Goal: Use online tool/utility: Utilize a website feature to perform a specific function

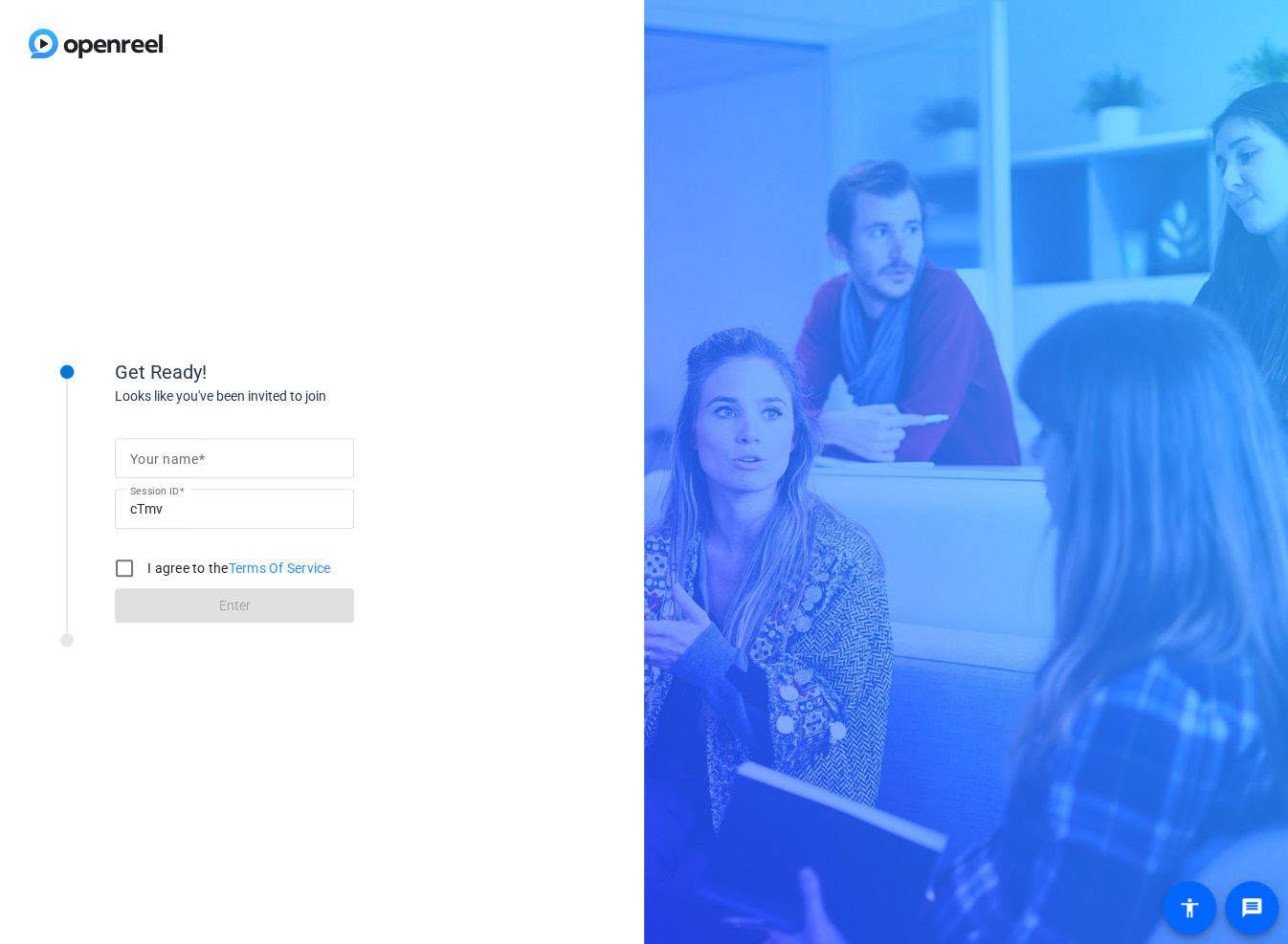
click at [203, 458] on span at bounding box center [201, 459] width 7 height 15
click at [203, 458] on input "Your name" at bounding box center [234, 458] width 208 height 23
click at [171, 453] on input "[PERSON_NAME]" at bounding box center [234, 458] width 208 height 23
type input "[PERSON_NAME]"
click at [125, 558] on input "I agree to the Terms Of Service" at bounding box center [125, 568] width 38 height 38
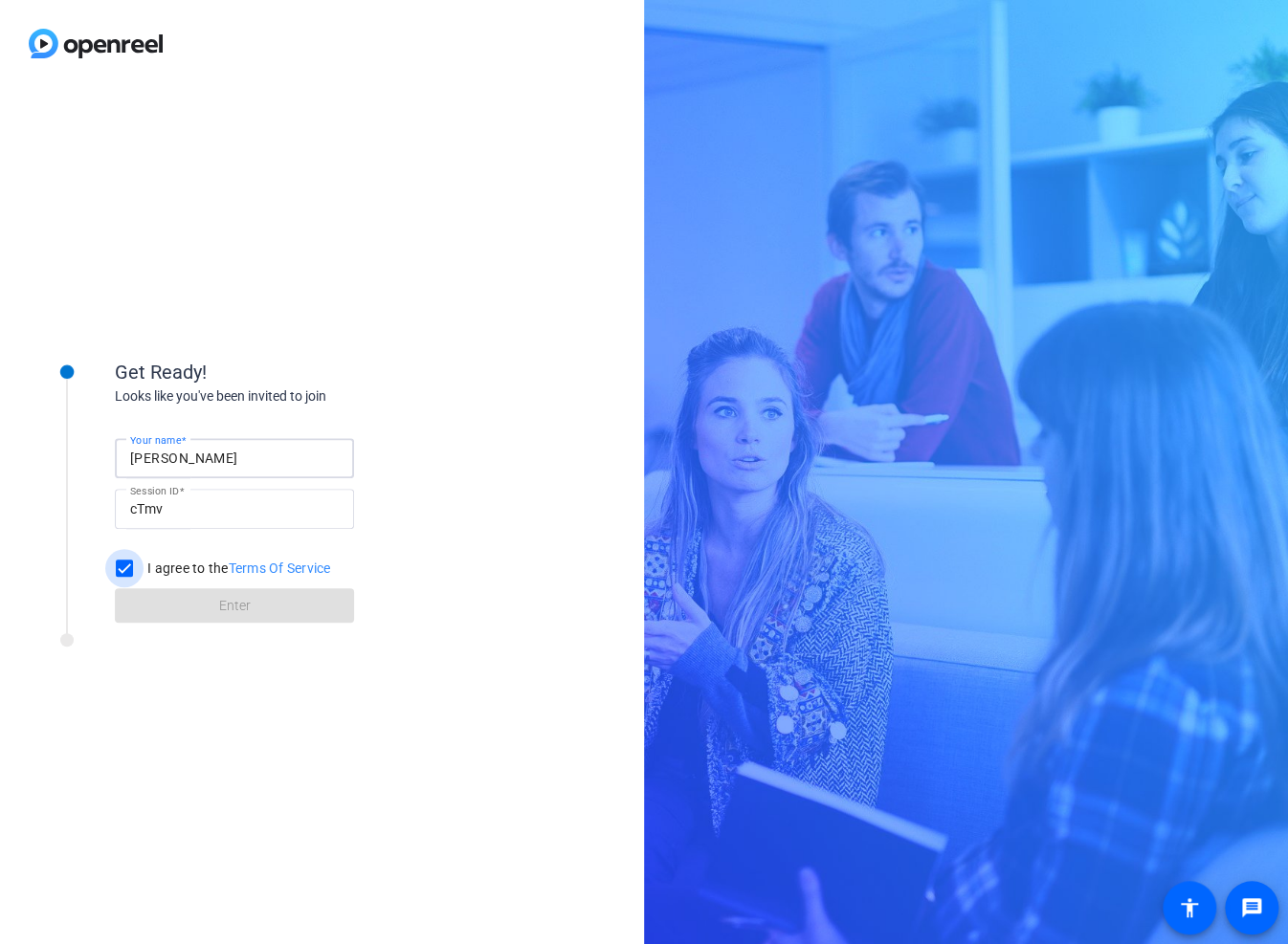
checkbox input "true"
click at [204, 603] on span at bounding box center [234, 605] width 239 height 46
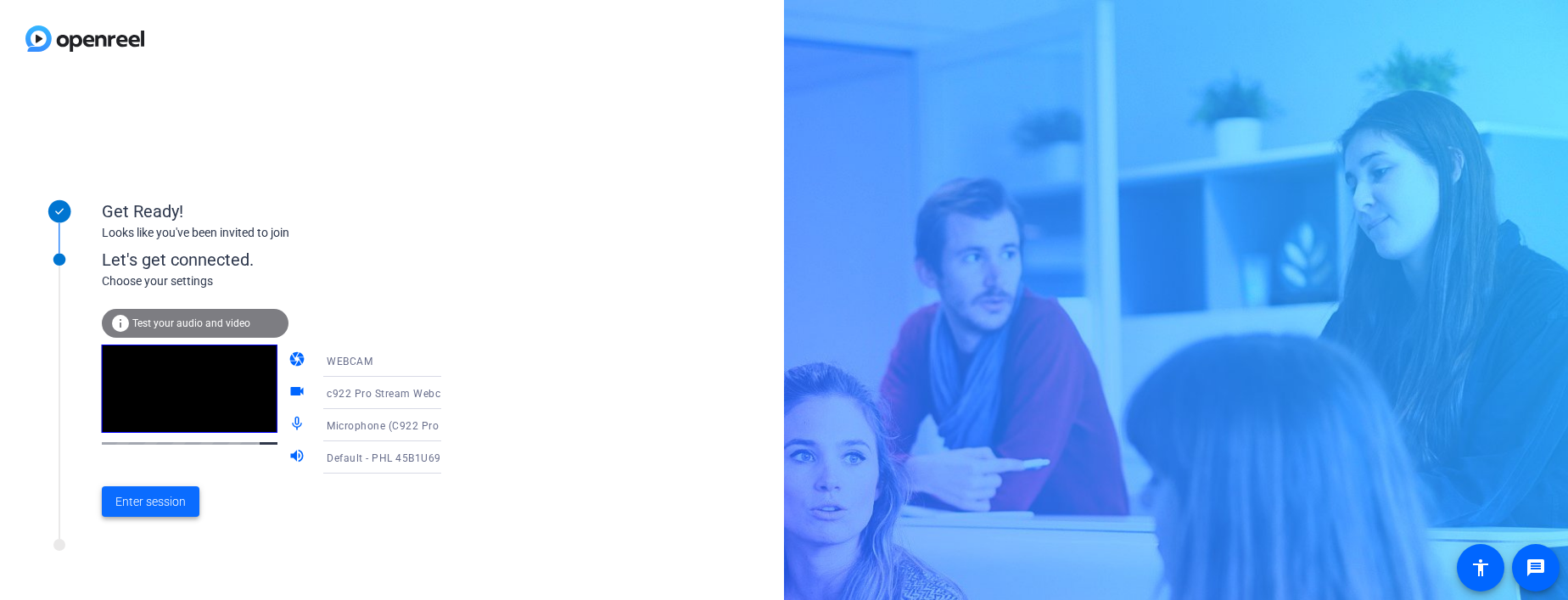
click at [175, 502] on span "Enter session" at bounding box center [151, 501] width 71 height 18
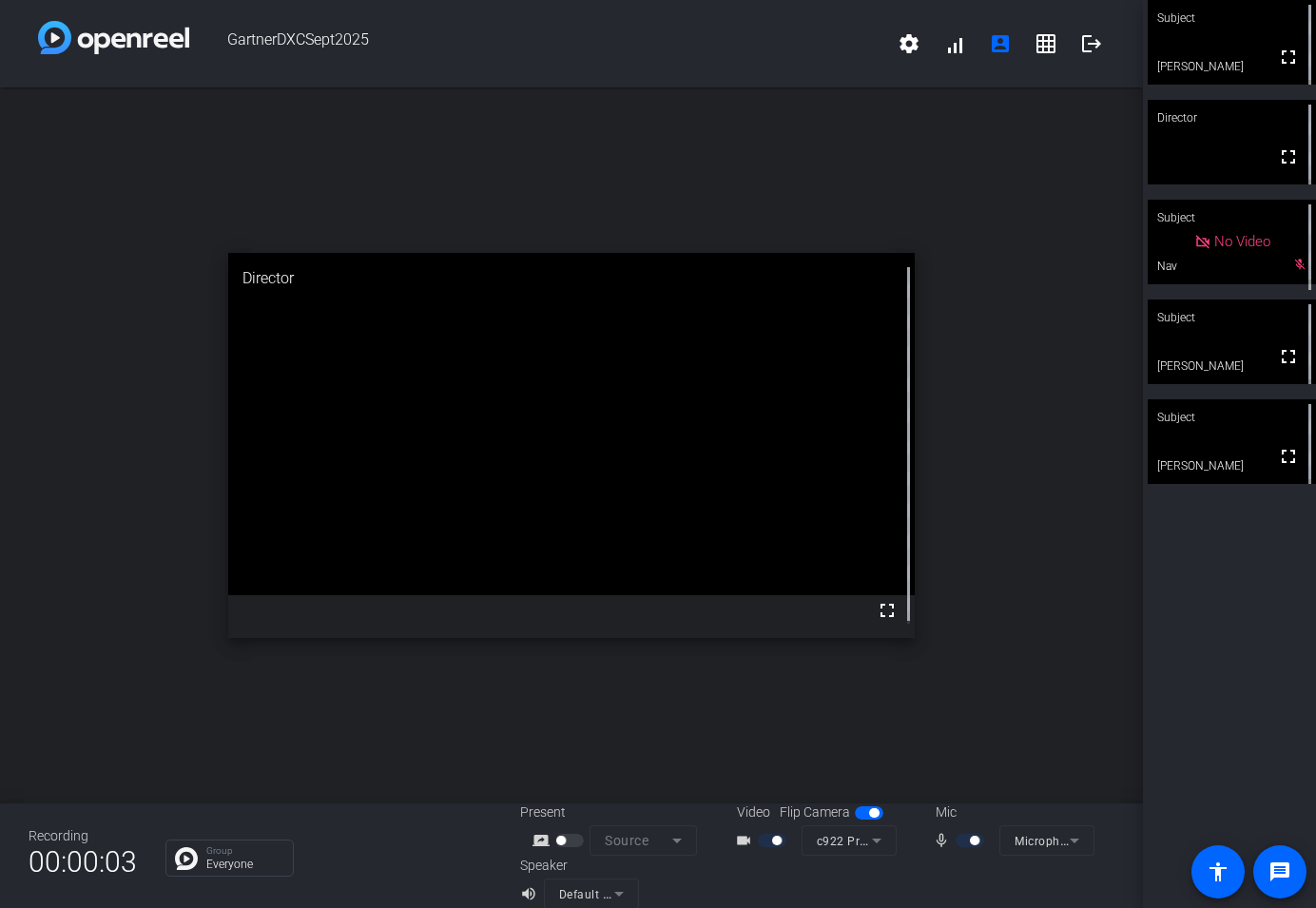
click at [10, 174] on div "open_in_new Director fullscreen" at bounding box center [571, 445] width 1142 height 716
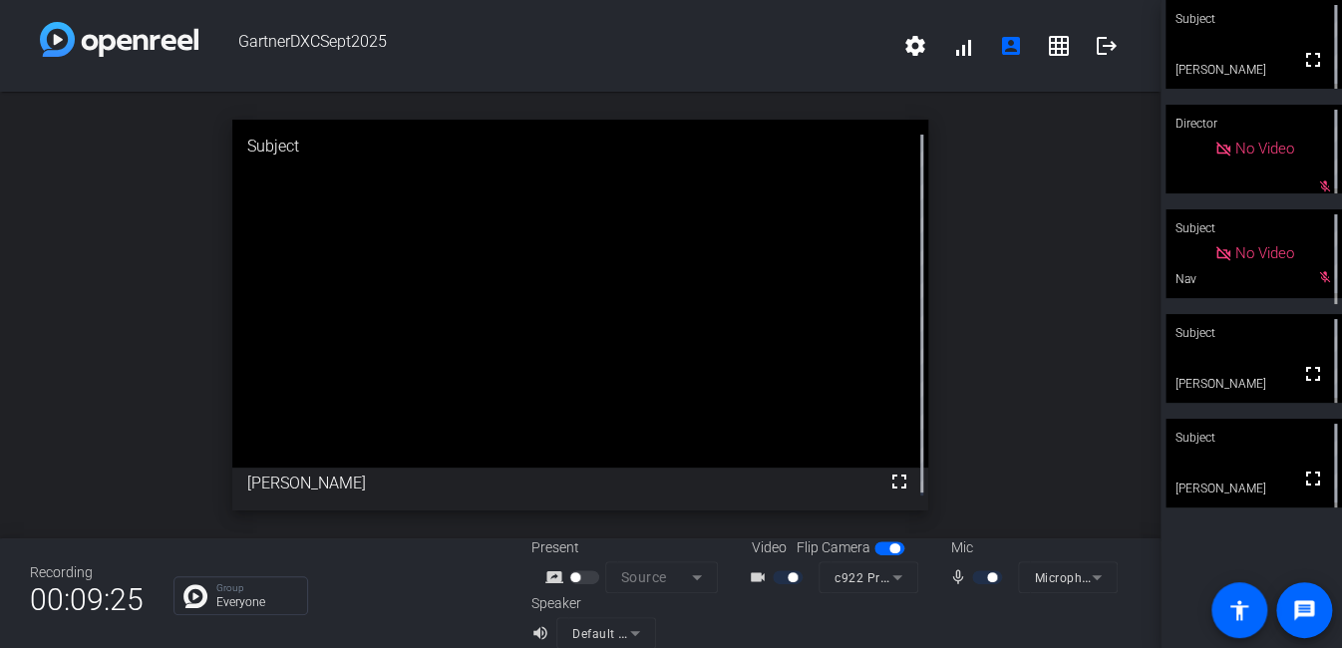
click at [56, 461] on div "open_in_new Subject fullscreen [PERSON_NAME]" at bounding box center [580, 315] width 1160 height 447
click at [363, 628] on div "Recording 00:10:49 Group Everyone Present screen_share_outline Source Video Fli…" at bounding box center [580, 593] width 1160 height 110
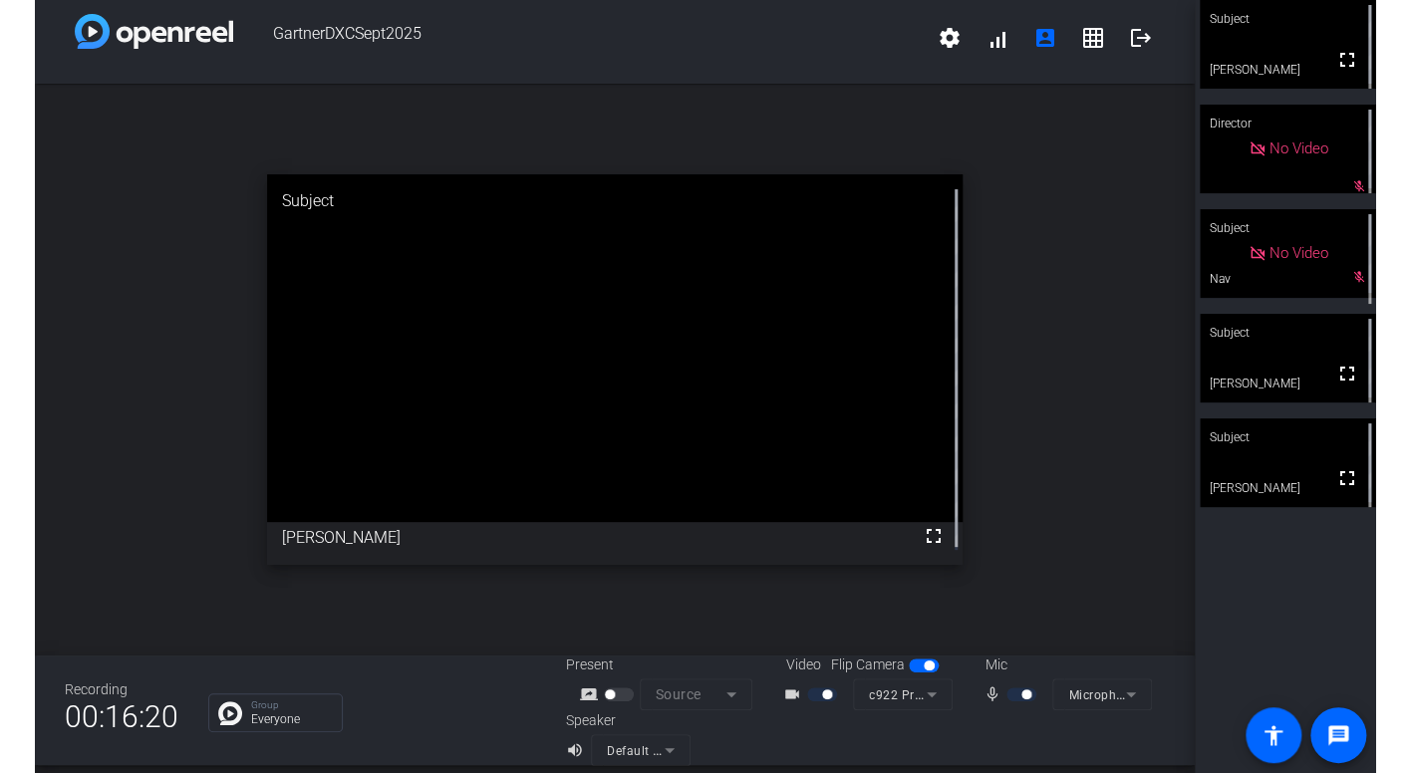
scroll to position [23, 0]
